Goal: Information Seeking & Learning: Find specific fact

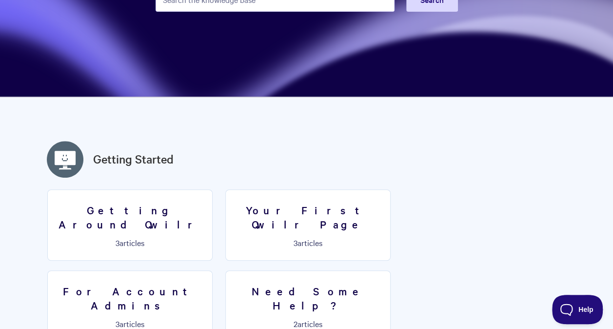
scroll to position [98, 0]
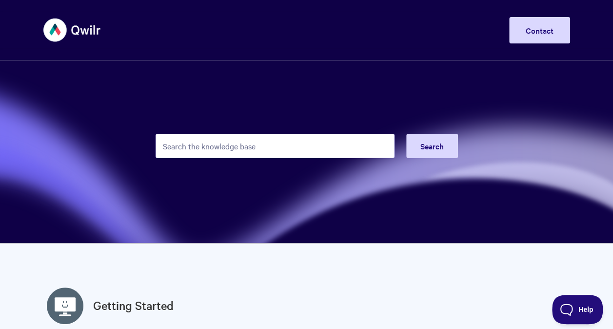
click at [209, 145] on input "Search the knowledge base" at bounding box center [275, 146] width 239 height 24
type input "CVS"
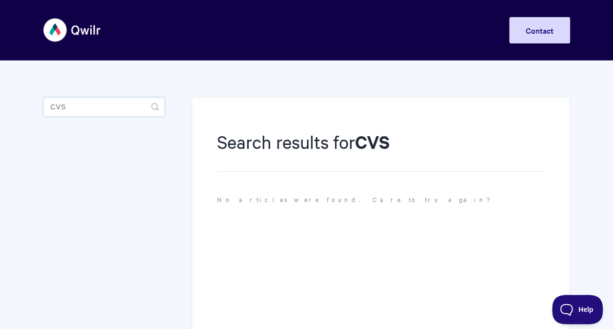
click at [94, 103] on input "CVS" at bounding box center [103, 107] width 121 height 20
drag, startPoint x: 82, startPoint y: 104, endPoint x: -2, endPoint y: 106, distance: 84.4
click at [0, 106] on html "Toggle Navigation Home Getting Started Creating & Editing Pages Sharing & Analy…" at bounding box center [306, 227] width 613 height 455
